Goal: Check status: Check status

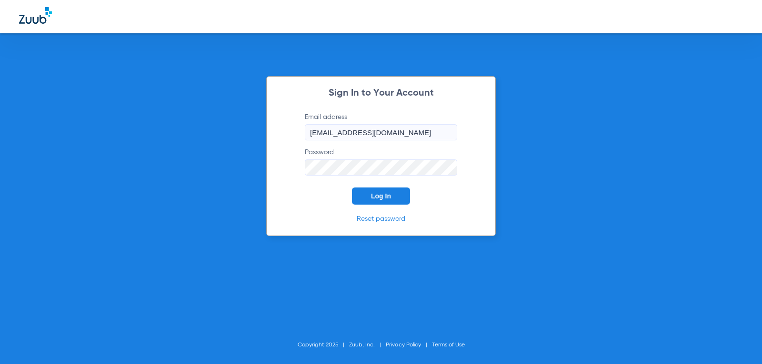
click at [368, 196] on button "Log In" at bounding box center [381, 196] width 58 height 17
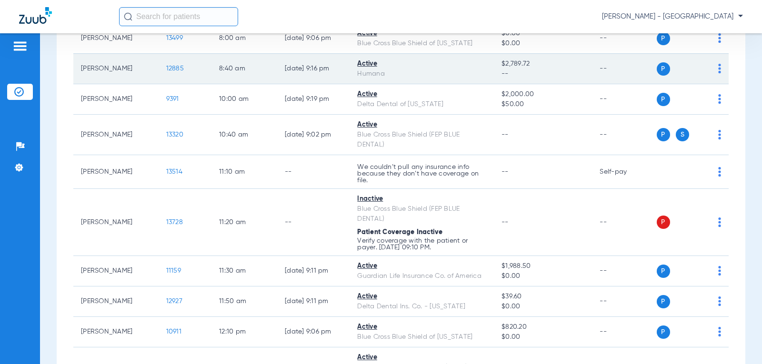
scroll to position [190, 0]
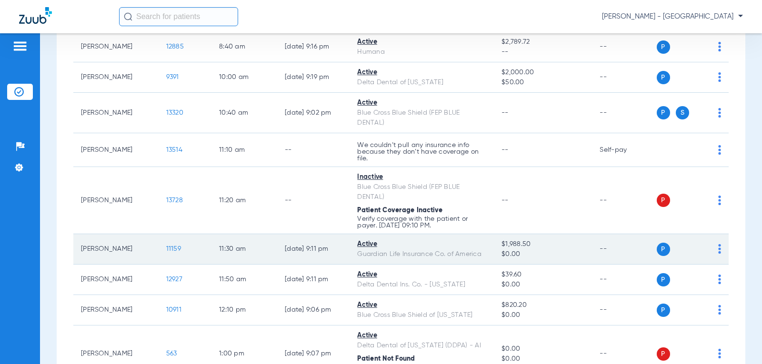
click at [167, 249] on span "11159" at bounding box center [173, 249] width 15 height 7
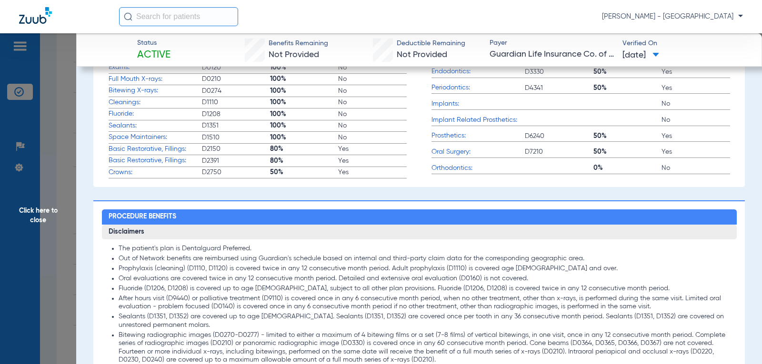
scroll to position [0, 0]
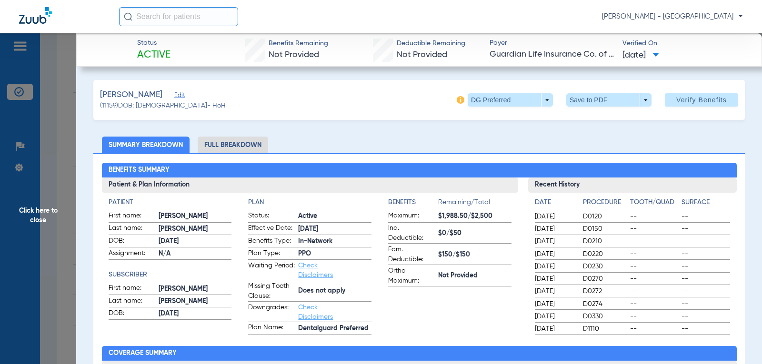
click at [34, 214] on span "Click here to close" at bounding box center [38, 215] width 76 height 364
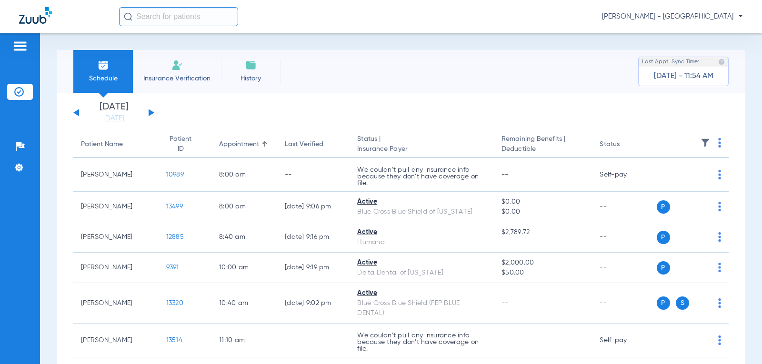
click at [148, 114] on button at bounding box center [151, 112] width 6 height 7
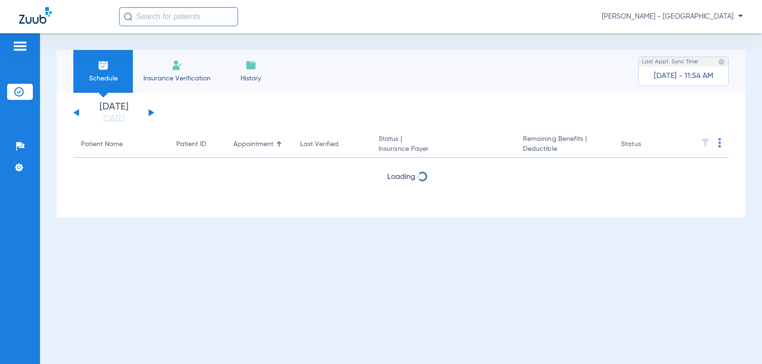
click at [148, 114] on button at bounding box center [151, 112] width 6 height 7
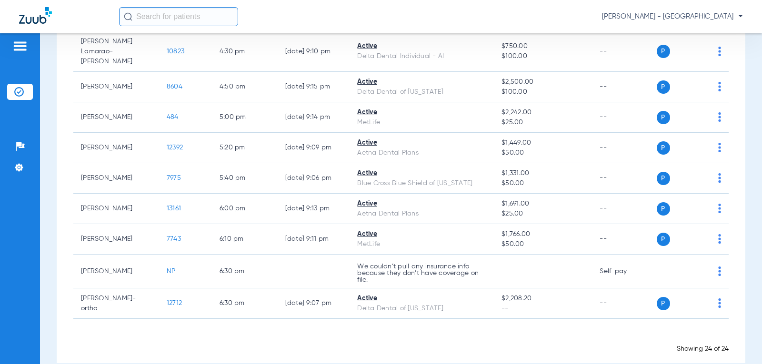
scroll to position [619, 0]
